Goal: Task Accomplishment & Management: Use online tool/utility

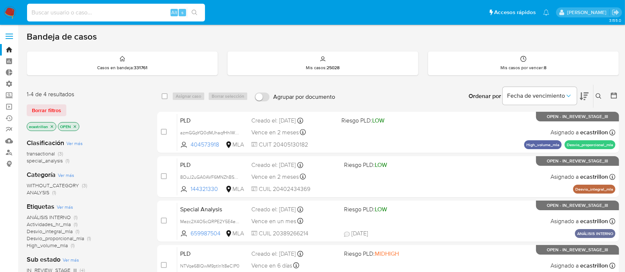
click at [110, 13] on input at bounding box center [116, 13] width 178 height 10
paste input "Lk69Hax7QoXv3LosQ6Zl8K1E"
type input "Lk69Hax7QoXv3LosQ6Zl8K1E"
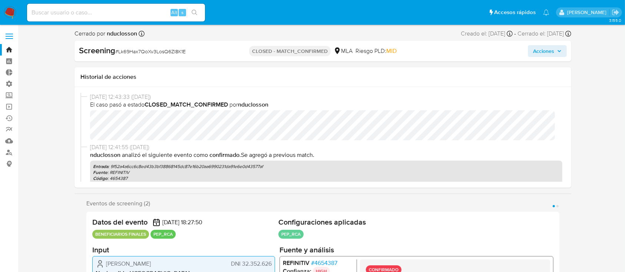
select select "10"
click at [6, 44] on link "Bandeja" at bounding box center [44, 49] width 88 height 11
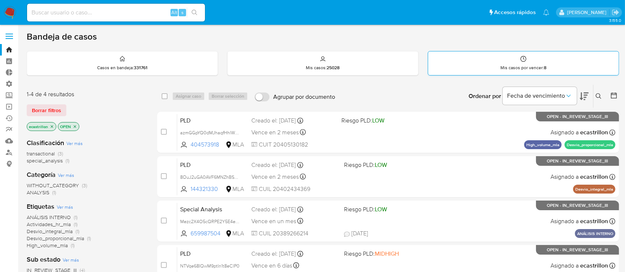
click at [514, 53] on div "Mis casos por vencer : 8" at bounding box center [523, 64] width 191 height 24
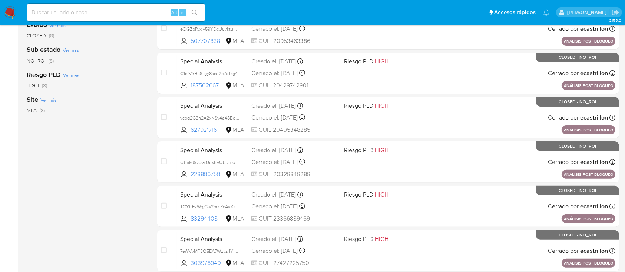
scroll to position [224, 0]
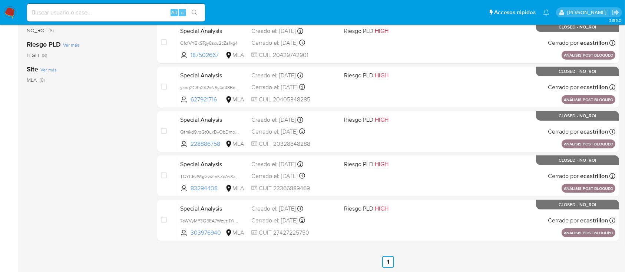
click at [139, 18] on div "Alt s" at bounding box center [116, 13] width 178 height 18
click at [141, 12] on input at bounding box center [116, 13] width 178 height 10
paste input "Lk69Hax7QoXv3LosQ6Zl8K1E"
type input "Lk69Hax7QoXv3LosQ6Zl8K1E"
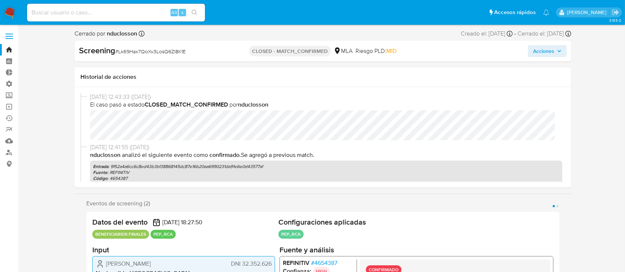
select select "10"
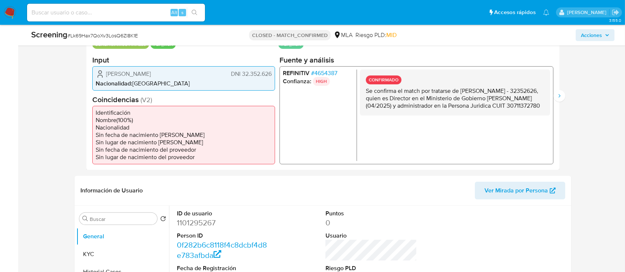
scroll to position [170, 0]
click at [560, 94] on icon "Siguiente" at bounding box center [559, 96] width 6 height 6
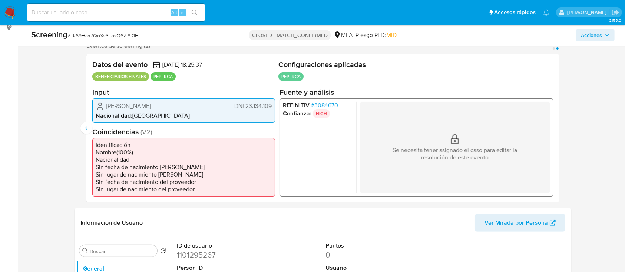
scroll to position [136, 0]
click at [88, 126] on icon "Anterior" at bounding box center [86, 129] width 6 height 6
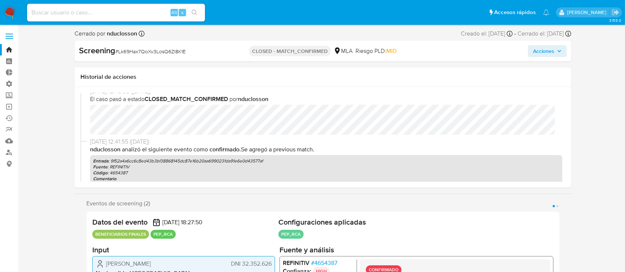
scroll to position [0, 0]
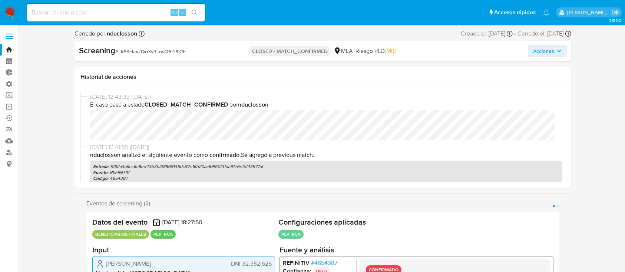
click at [168, 52] on span "# Lk69Hax7QoXv3LosQ6Zl8K1E" at bounding box center [150, 51] width 70 height 7
copy span "Lk69Hax7QoXv3LosQ6Zl8K1E"
click at [9, 104] on link "Operaciones masivas" at bounding box center [44, 106] width 88 height 11
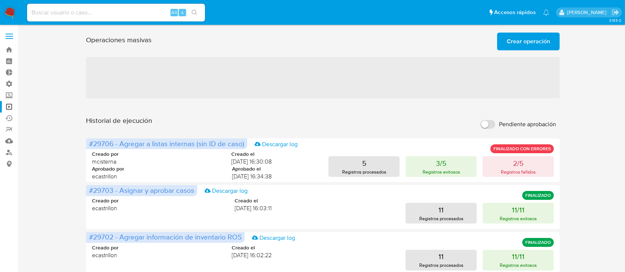
click at [523, 43] on span "Crear operación" at bounding box center [528, 41] width 43 height 16
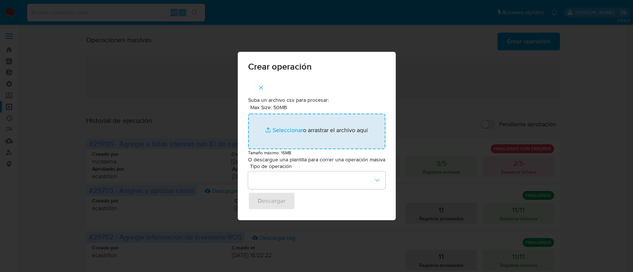
click at [285, 139] on input "Max Size: 50MB Seleccionar archivos" at bounding box center [316, 132] width 137 height 36
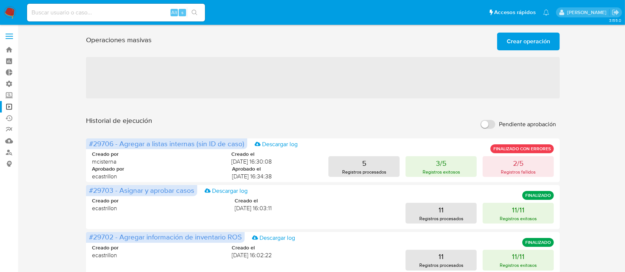
click at [529, 30] on div "Operaciones masivas Crear operación Sólo puede haber hasta un máximo de 5 opera…" at bounding box center [323, 40] width 474 height 21
click at [529, 35] on span "Crear operación" at bounding box center [528, 41] width 43 height 16
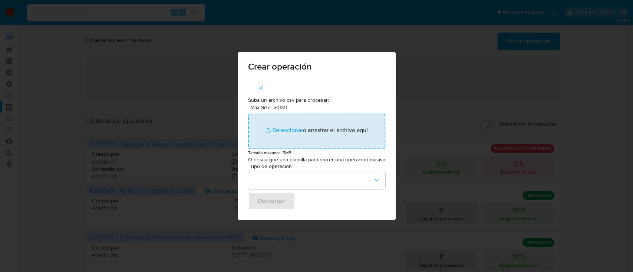
click at [282, 139] on input "Max Size: 50MB Seleccionar archivos" at bounding box center [316, 132] width 137 height 36
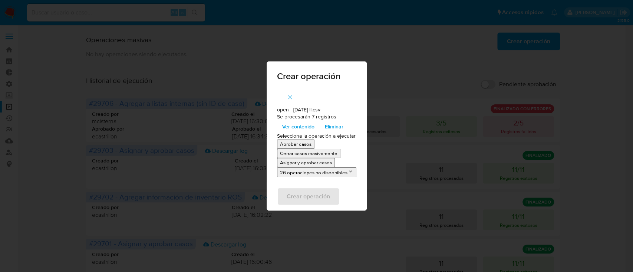
click at [297, 165] on p "Asignar y aprobar casos" at bounding box center [306, 162] width 52 height 7
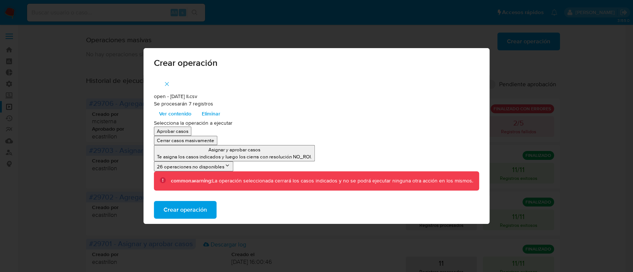
click at [172, 114] on span "Ver contenido" at bounding box center [175, 114] width 32 height 10
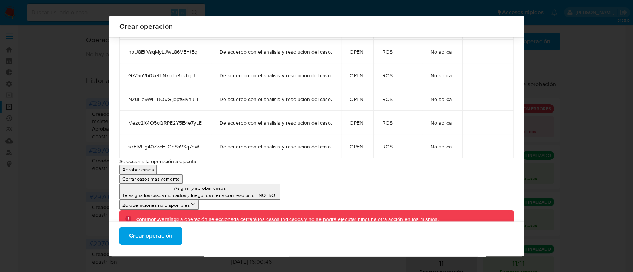
scroll to position [113, 0]
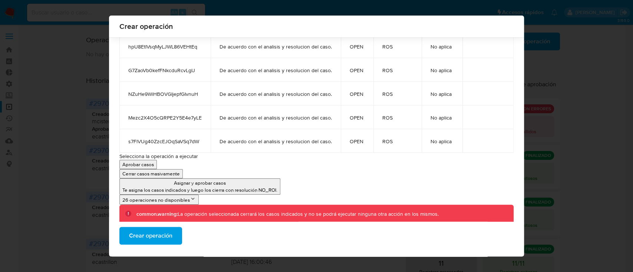
click at [176, 187] on p "Te asigna los casos indicados y luego los cierra con resolución NO_ROI." at bounding box center [199, 190] width 155 height 7
click at [153, 243] on span "Crear operación" at bounding box center [150, 236] width 43 height 16
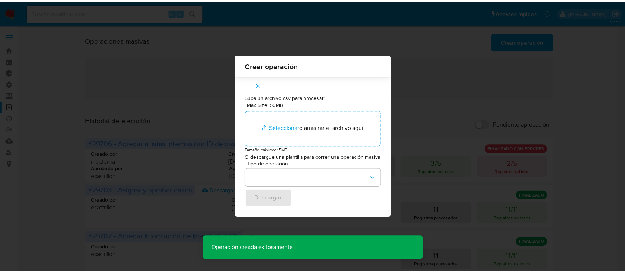
scroll to position [0, 0]
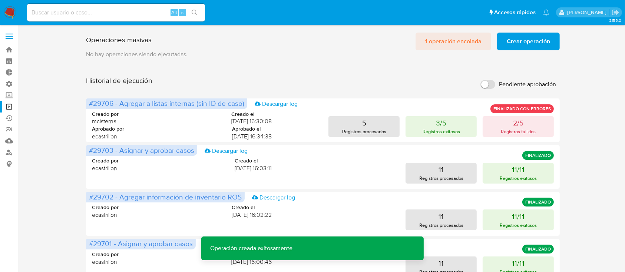
click at [464, 40] on span "1 operación encolada" at bounding box center [453, 41] width 56 height 16
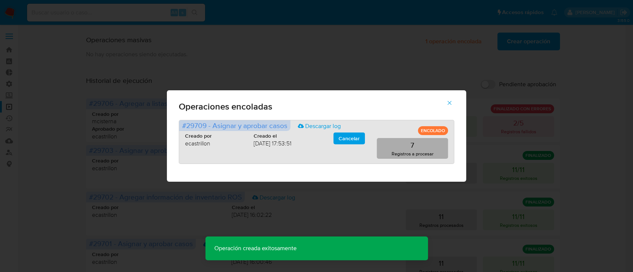
click at [414, 156] on p "Registros a procesar" at bounding box center [412, 153] width 42 height 7
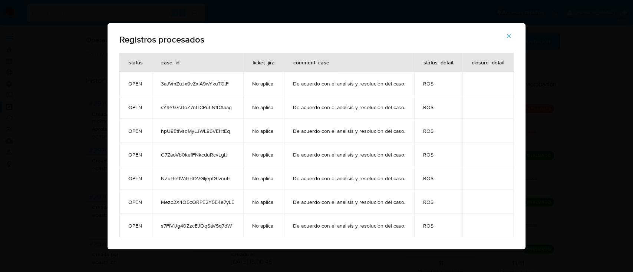
click at [511, 35] on button "button" at bounding box center [509, 36] width 26 height 18
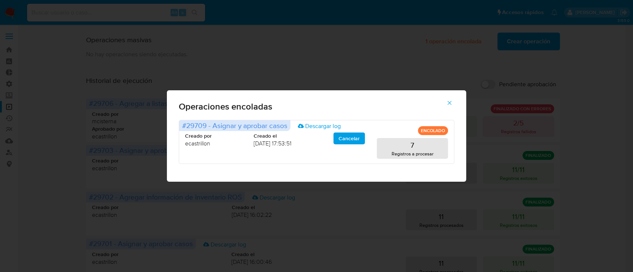
click at [448, 103] on icon "button" at bounding box center [449, 103] width 7 height 7
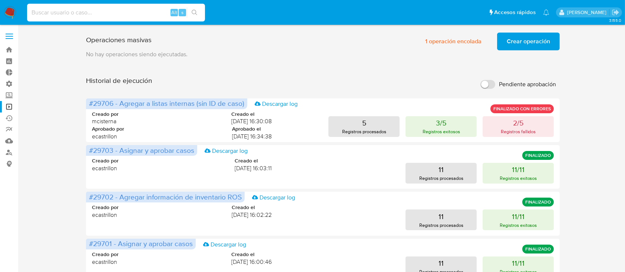
click at [111, 16] on input at bounding box center [116, 13] width 178 height 10
paste input "case_id comment_case status status_detail ticket_jira closure_detail 3aJVmZuJx9…"
type input "case_id comment_case status status_detail ticket_jira closure_detail 3aJVmZuJx9…"
click at [99, 11] on input at bounding box center [116, 13] width 178 height 10
paste input "Lk69Hax7QoXv3LosQ6Zl8K1E"
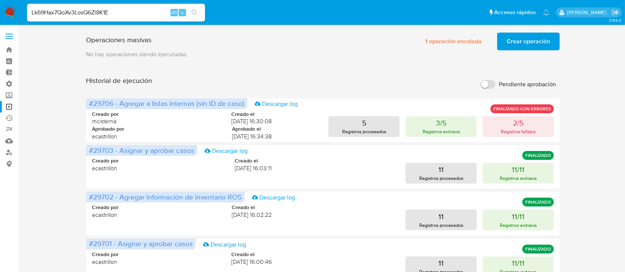
type input "Lk69Hax7QoXv3LosQ6Zl8K1E"
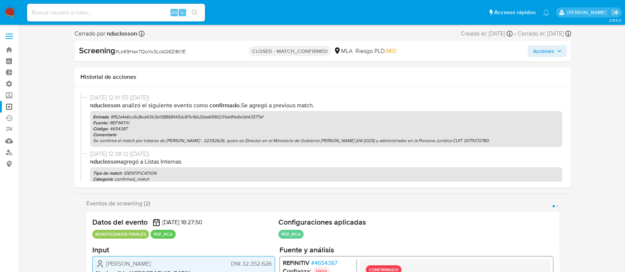
scroll to position [99, 0]
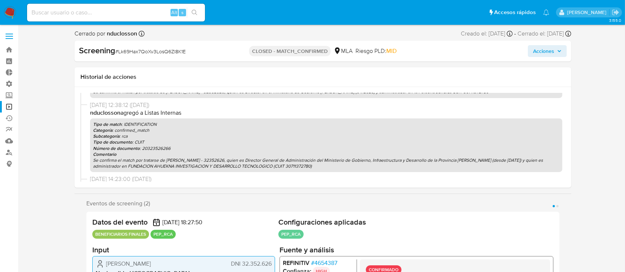
select select "10"
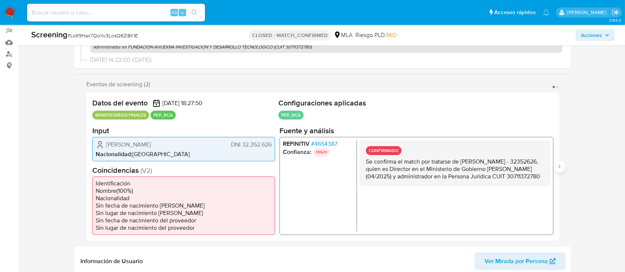
click at [557, 166] on icon "Siguiente" at bounding box center [559, 167] width 6 height 6
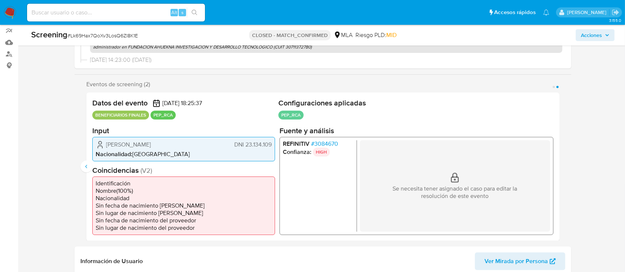
click at [371, 192] on div "Se necesita tener asignado el caso para editar la resolución de este evento" at bounding box center [455, 186] width 190 height 92
click at [460, 193] on p "Se necesita tener asignado el caso para editar la resolución de este evento" at bounding box center [455, 192] width 148 height 15
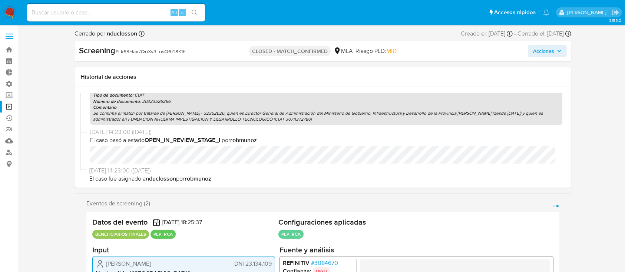
scroll to position [148, 0]
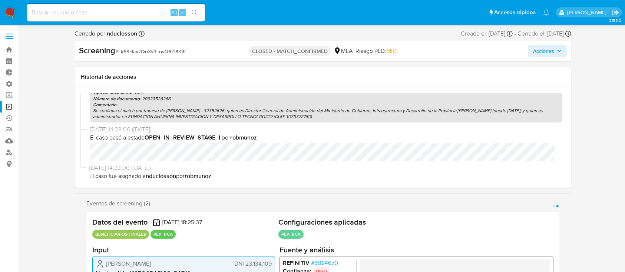
click at [8, 103] on link "Operaciones masivas" at bounding box center [44, 106] width 88 height 11
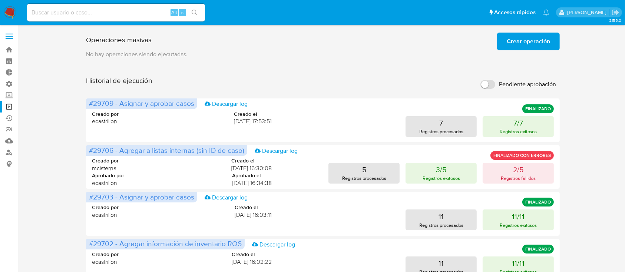
click at [507, 45] on button "Crear operación" at bounding box center [528, 42] width 63 height 18
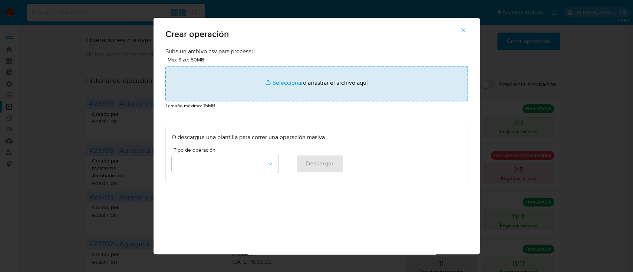
click at [305, 77] on input "file" at bounding box center [316, 84] width 302 height 36
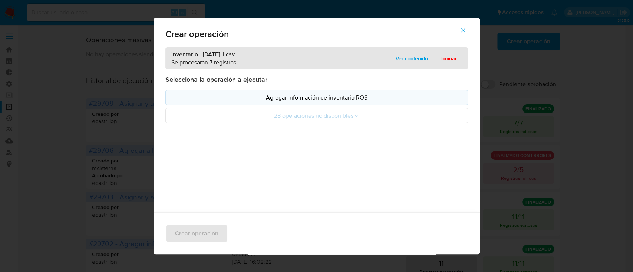
click at [191, 104] on button "Agregar información de inventario ROS" at bounding box center [316, 97] width 302 height 15
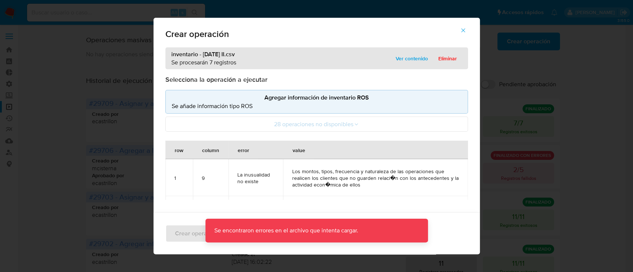
drag, startPoint x: 442, startPoint y: 227, endPoint x: 367, endPoint y: 220, distance: 74.9
click at [442, 228] on div "Crear operación" at bounding box center [316, 234] width 326 height 42
click at [447, 61] on span "Eliminar" at bounding box center [447, 58] width 19 height 10
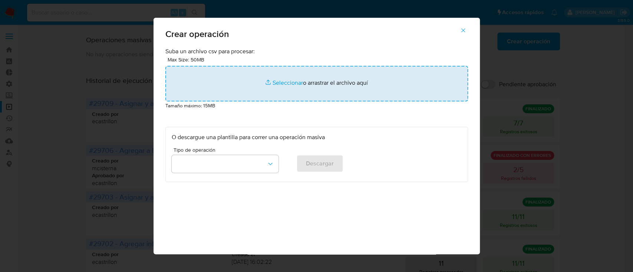
click at [314, 87] on input "file" at bounding box center [316, 84] width 302 height 36
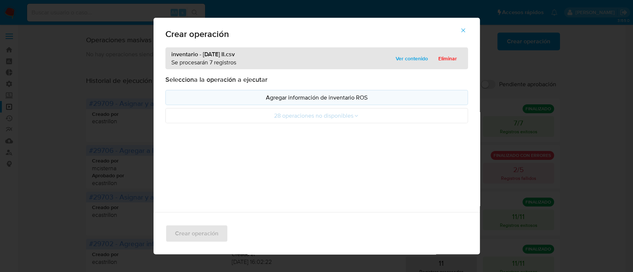
click at [173, 92] on button "Agregar información de inventario ROS" at bounding box center [316, 97] width 302 height 15
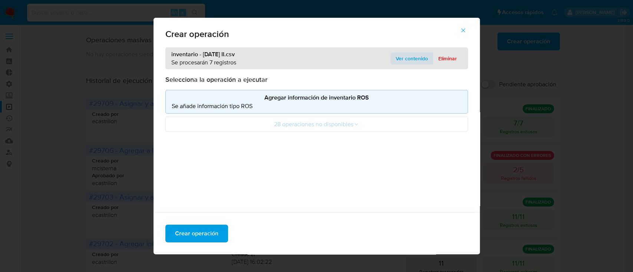
click at [401, 58] on span "Ver contenido" at bounding box center [411, 58] width 32 height 10
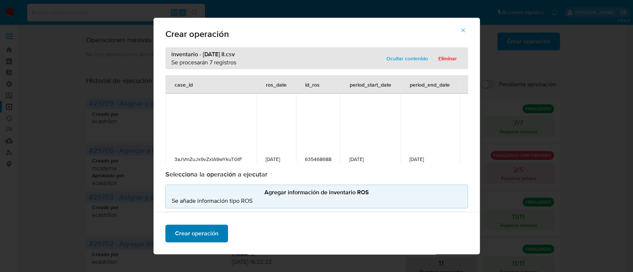
click at [193, 235] on span "Crear operación" at bounding box center [196, 234] width 43 height 16
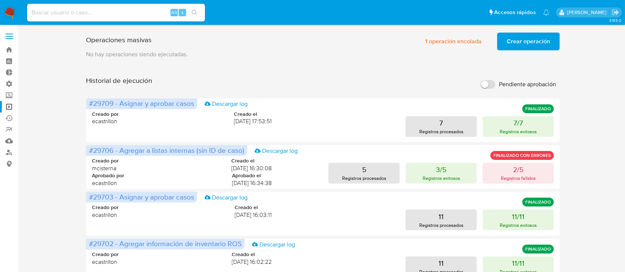
click at [526, 43] on span "Crear operación" at bounding box center [528, 41] width 43 height 16
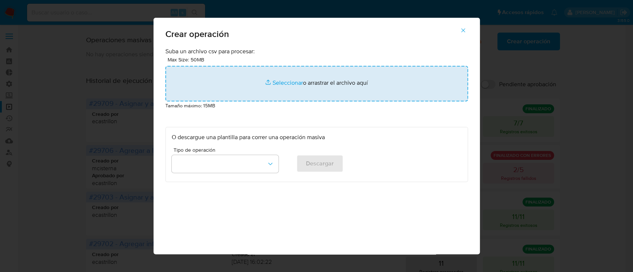
click at [326, 81] on input "file" at bounding box center [316, 84] width 302 height 36
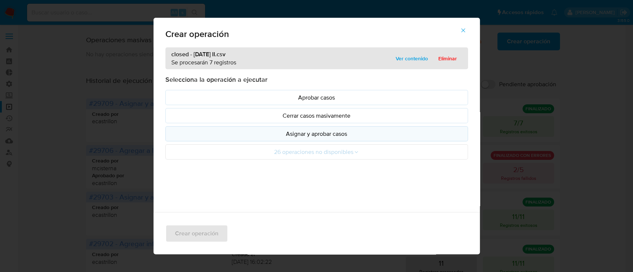
drag, startPoint x: 326, startPoint y: 81, endPoint x: 318, endPoint y: 128, distance: 47.3
click at [318, 128] on button "Asignar y aprobar casos" at bounding box center [316, 133] width 302 height 15
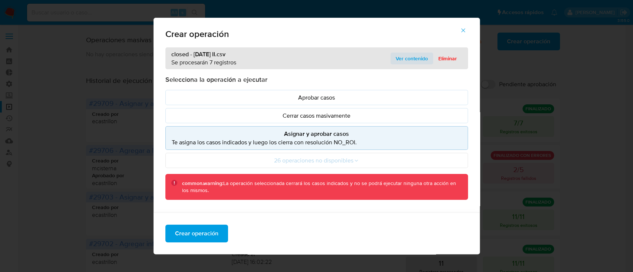
click at [401, 56] on span "Ver contenido" at bounding box center [411, 58] width 32 height 10
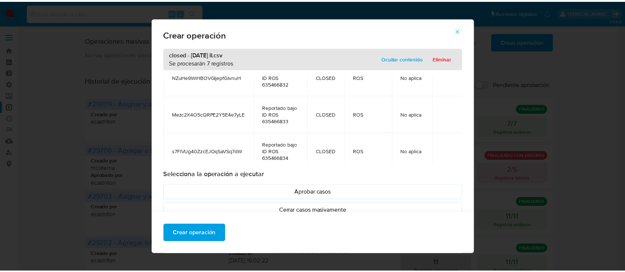
scroll to position [196, 0]
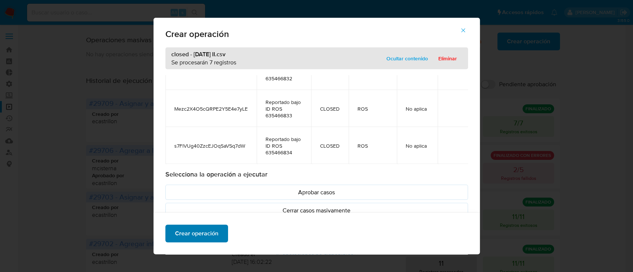
click at [175, 228] on span "Crear operación" at bounding box center [196, 234] width 43 height 16
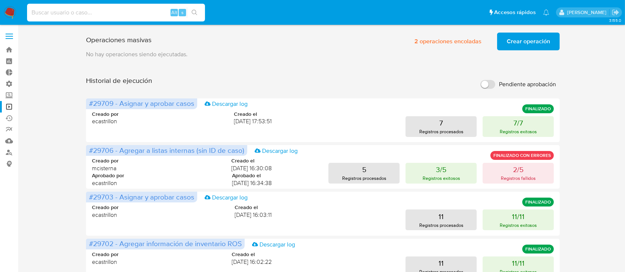
click at [141, 10] on input at bounding box center [116, 13] width 178 height 10
paste input "Lk69Hax7QoXv3LosQ6Zl8K1E"
type input "Lk69Hax7QoXv3LosQ6Zl8K1E"
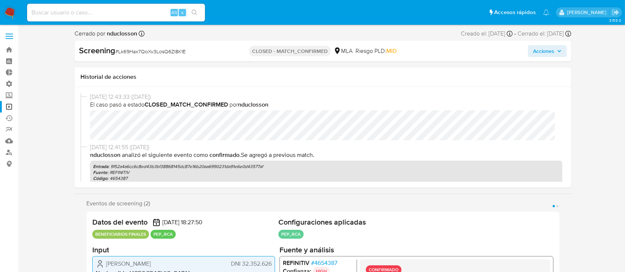
scroll to position [99, 0]
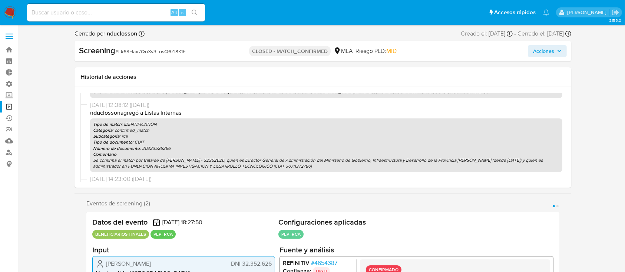
select select "10"
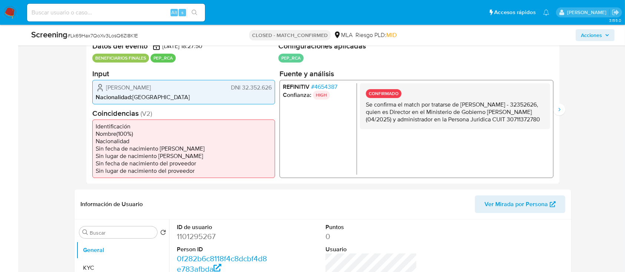
scroll to position [156, 0]
click at [569, 109] on div "Eventos de screening (2) Página 1 Página 2 Datos del evento 27/05/2025 18:27:50…" at bounding box center [322, 103] width 497 height 160
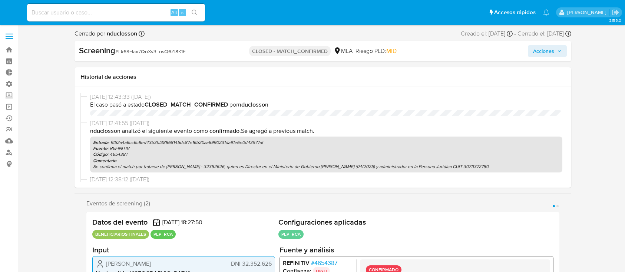
select select "10"
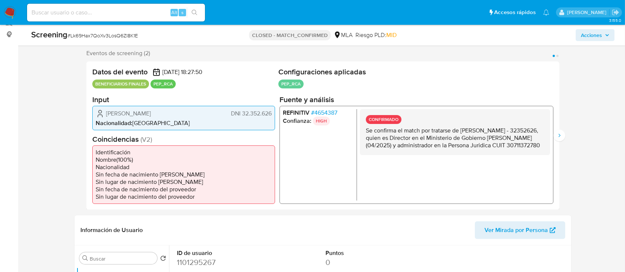
scroll to position [148, 0]
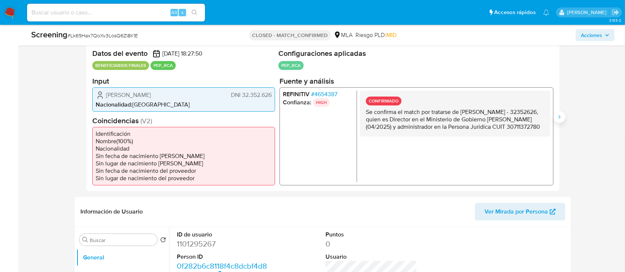
click at [562, 118] on icon "Siguiente" at bounding box center [559, 117] width 6 height 6
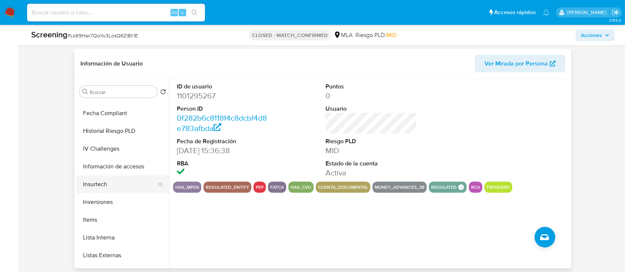
scroll to position [297, 0]
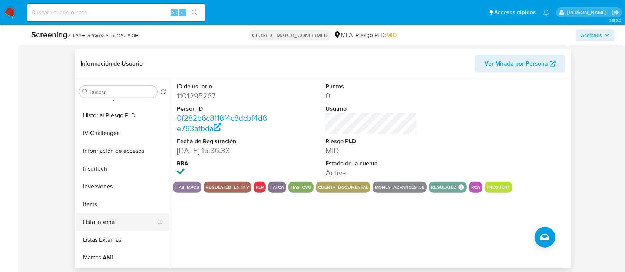
click at [109, 222] on button "Lista Interna" at bounding box center [119, 222] width 87 height 18
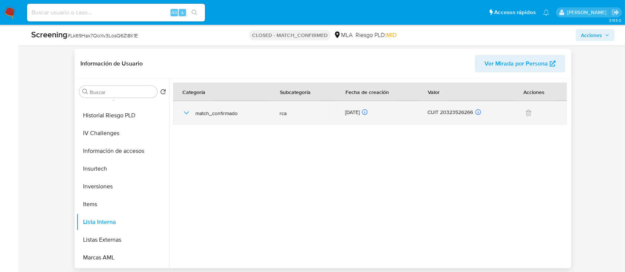
click at [179, 109] on td "match_confirmado" at bounding box center [221, 113] width 97 height 24
click at [187, 109] on icon "button" at bounding box center [186, 113] width 9 height 9
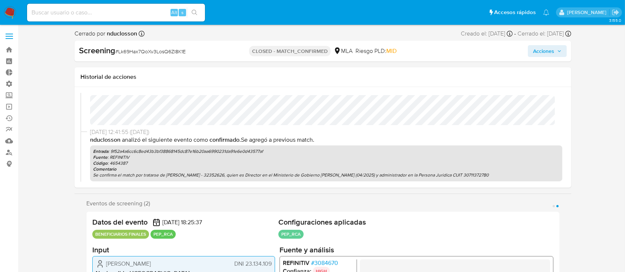
scroll to position [0, 0]
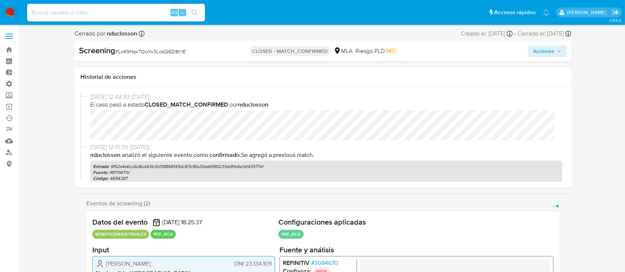
click at [165, 52] on span "# Lk69Hax7QoXv3LosQ6Zl8K1E" at bounding box center [150, 51] width 70 height 7
click at [564, 52] on button "Acciones" at bounding box center [547, 51] width 39 height 12
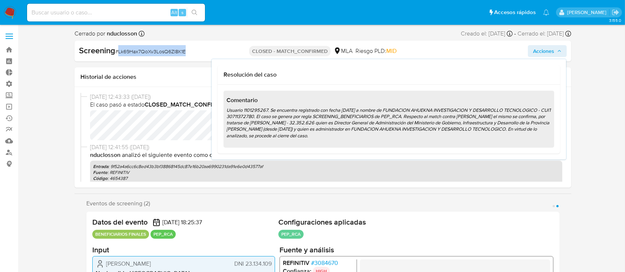
click at [564, 52] on button "Acciones" at bounding box center [547, 51] width 39 height 12
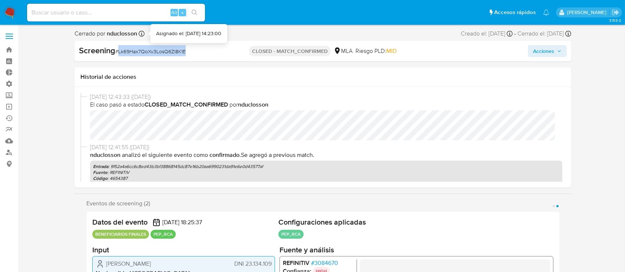
copy span "Lk69Hax7QoXv3LosQ6Zl8K1E"
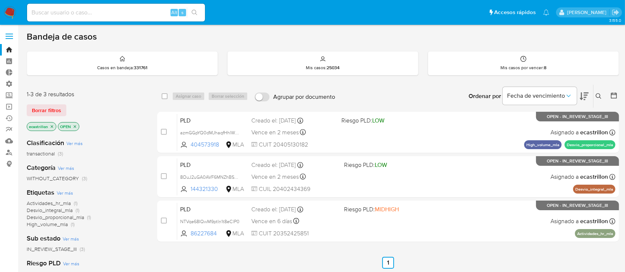
click at [34, 113] on span "Borrar filtros" at bounding box center [46, 110] width 29 height 10
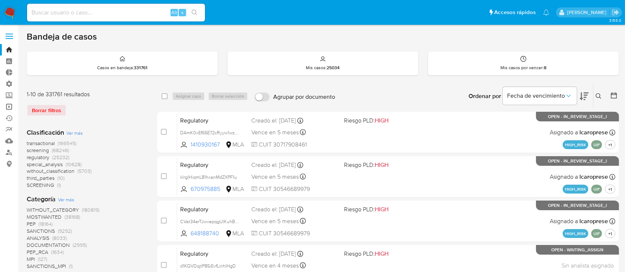
click at [12, 107] on link "Operaciones masivas" at bounding box center [44, 106] width 88 height 11
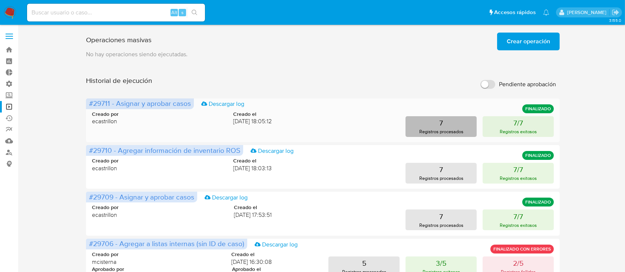
click at [442, 132] on p "Registros procesados" at bounding box center [441, 131] width 44 height 7
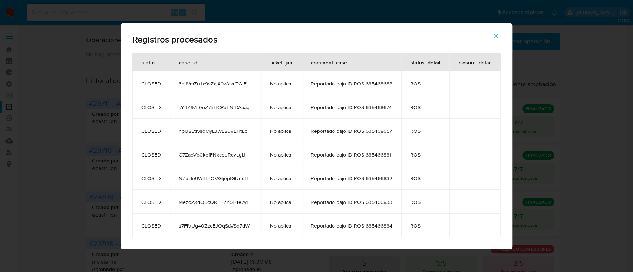
click at [492, 36] on icon "button" at bounding box center [495, 36] width 7 height 7
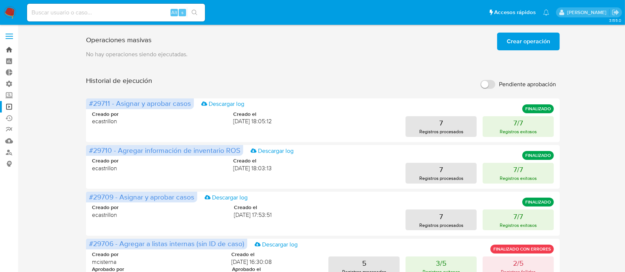
click at [0, 49] on link "Bandeja" at bounding box center [44, 49] width 88 height 11
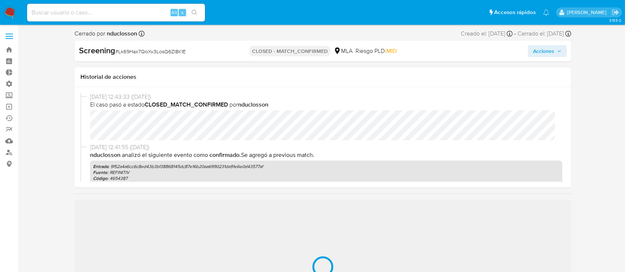
scroll to position [49, 0]
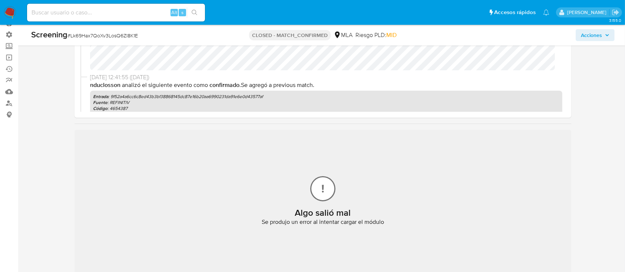
select select "10"
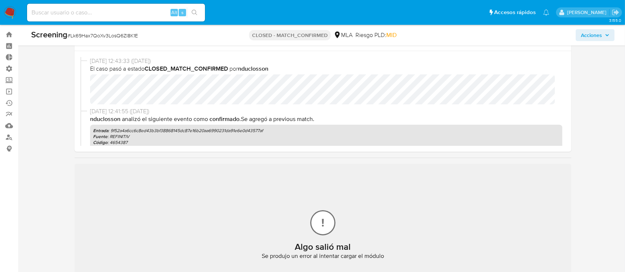
scroll to position [0, 0]
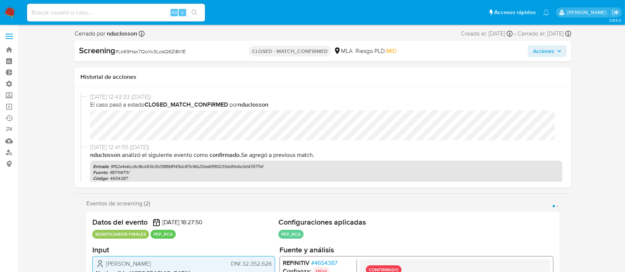
select select "10"
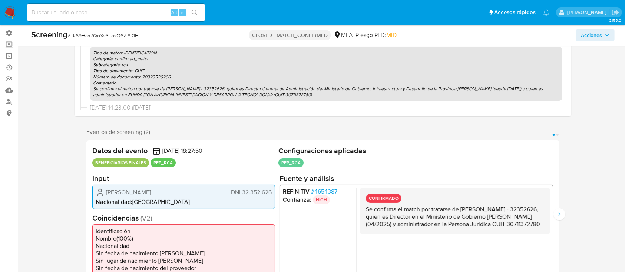
scroll to position [99, 0]
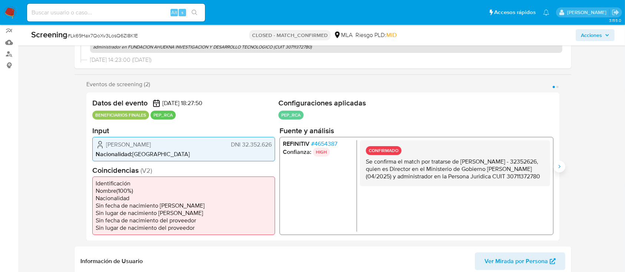
click at [557, 167] on icon "Siguiente" at bounding box center [559, 167] width 6 height 6
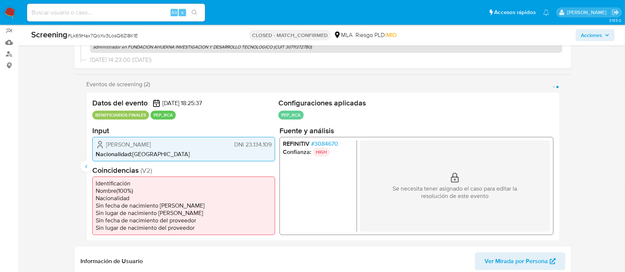
click at [192, 102] on span "27/05/2025 18:25:37" at bounding box center [182, 102] width 40 height 7
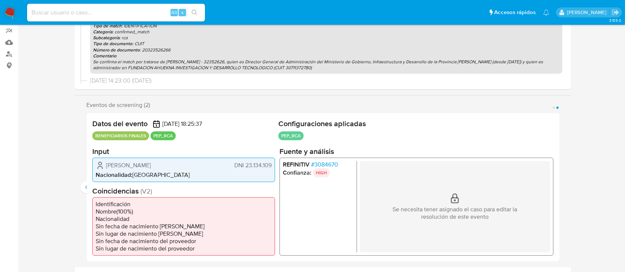
scroll to position [0, 0]
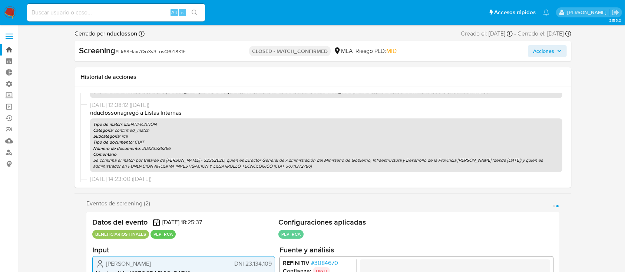
click at [10, 49] on link "Bandeja" at bounding box center [44, 49] width 88 height 11
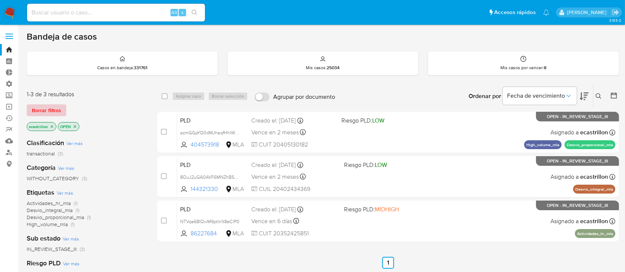
click at [42, 107] on span "Borrar filtros" at bounding box center [46, 110] width 29 height 10
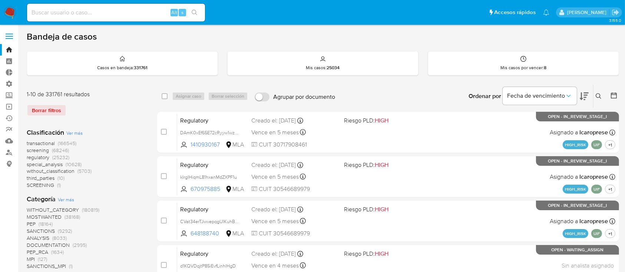
click at [489, 67] on div "Mis casos por vencer : 8" at bounding box center [523, 64] width 191 height 24
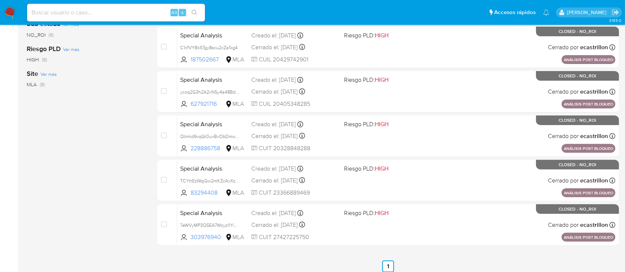
scroll to position [219, 0]
click at [410, 184] on div "Special Analysis TCYttEzWqjGw2mKZcAvXzY0c 83294408 MLA Riesgo PLD: HIGH Creado …" at bounding box center [396, 180] width 438 height 37
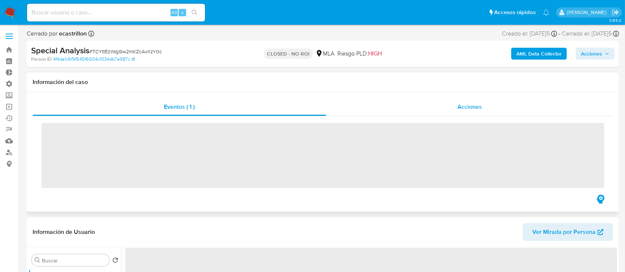
click at [415, 98] on div "Acciones" at bounding box center [469, 107] width 287 height 18
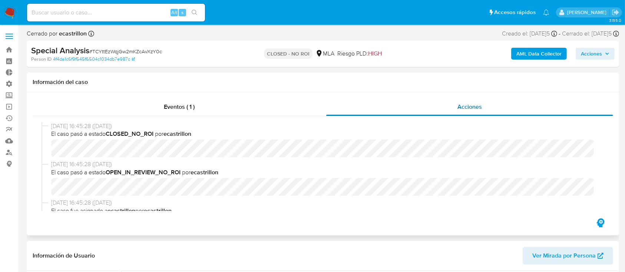
select select "10"
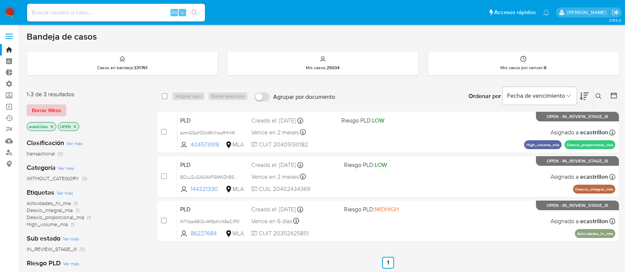
click at [43, 111] on span "Borrar filtros" at bounding box center [46, 110] width 29 height 10
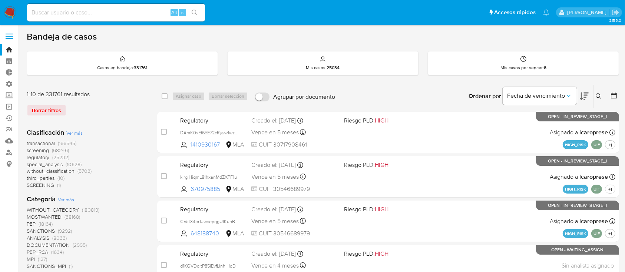
click at [74, 14] on input at bounding box center [116, 13] width 178 height 10
paste input "Lk69Hax7QoXv3LosQ6Zl8K1E"
type input "Lk69Hax7QoXv3LosQ6Zl8K1E"
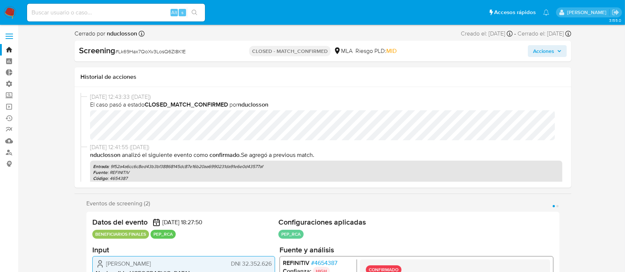
select select "10"
